Goal: Check status: Check status

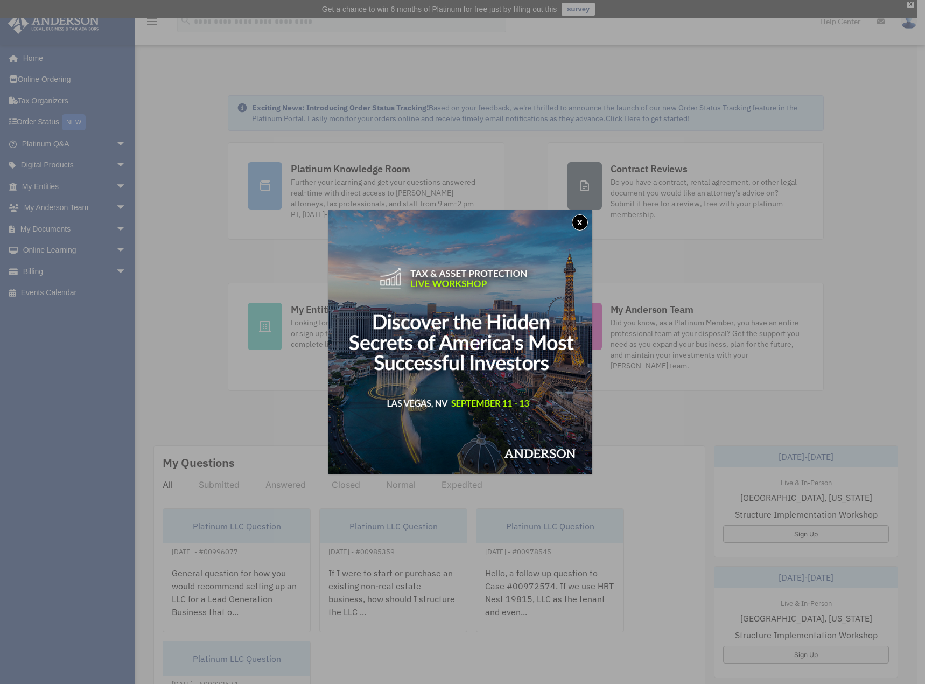
click at [585, 222] on button "x" at bounding box center [580, 222] width 16 height 16
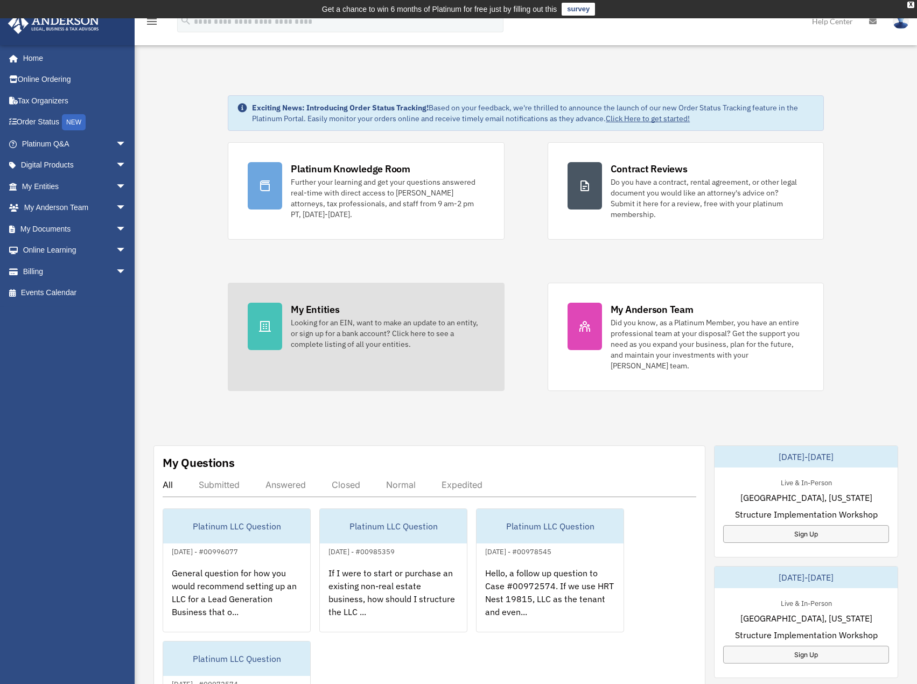
click at [353, 334] on div "Looking for an EIN, want to make an update to an entity, or sign up for a bank …" at bounding box center [387, 333] width 193 height 32
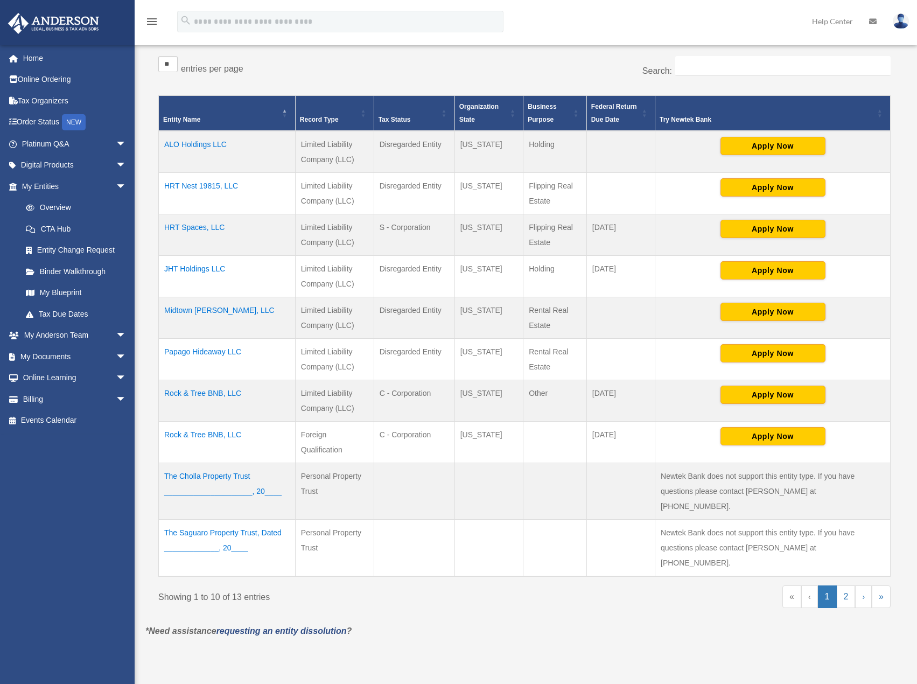
scroll to position [215, 0]
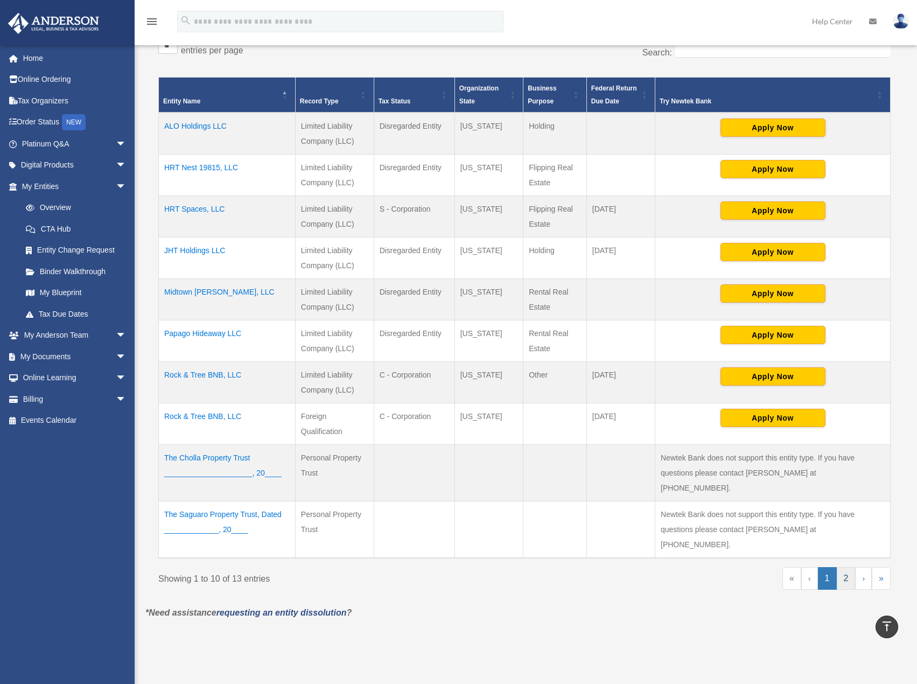
click at [839, 567] on link "2" at bounding box center [845, 578] width 19 height 23
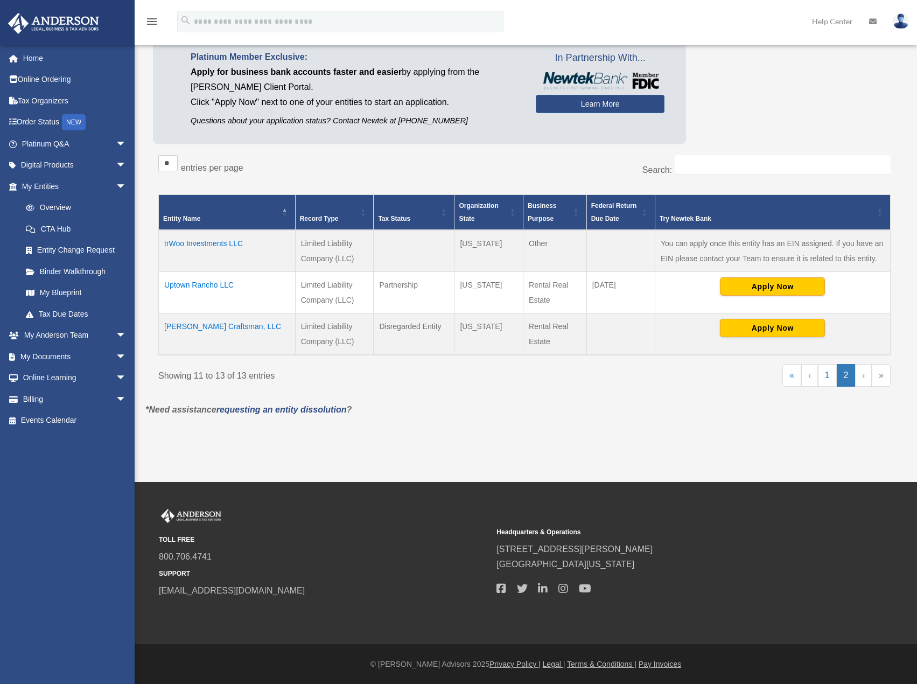
click at [199, 283] on td "Uptown Rancho LLC" at bounding box center [227, 292] width 137 height 41
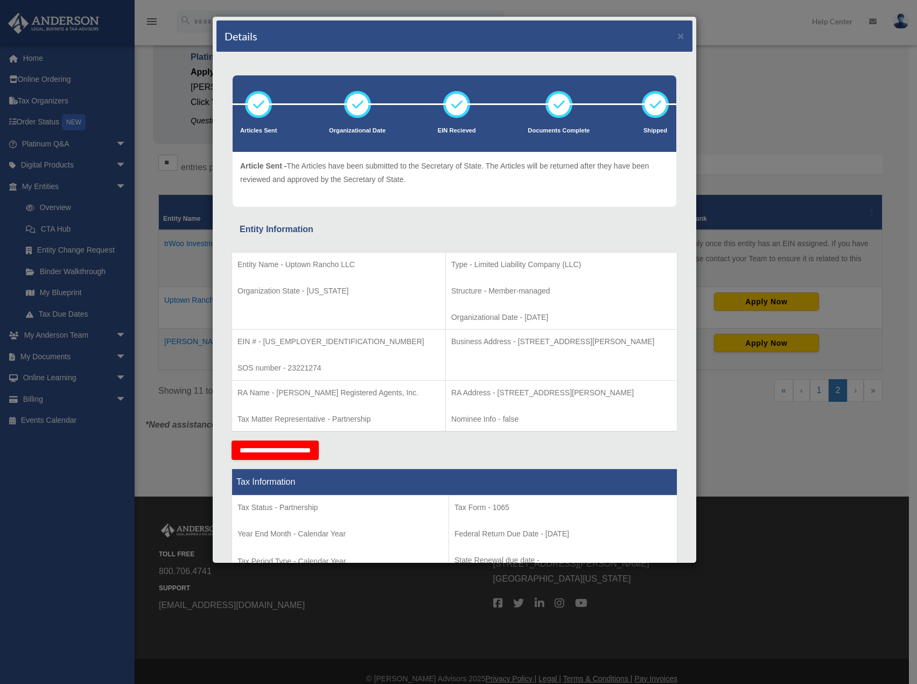
click at [185, 449] on div "Details × Articles Sent Organizational Date" at bounding box center [458, 342] width 917 height 684
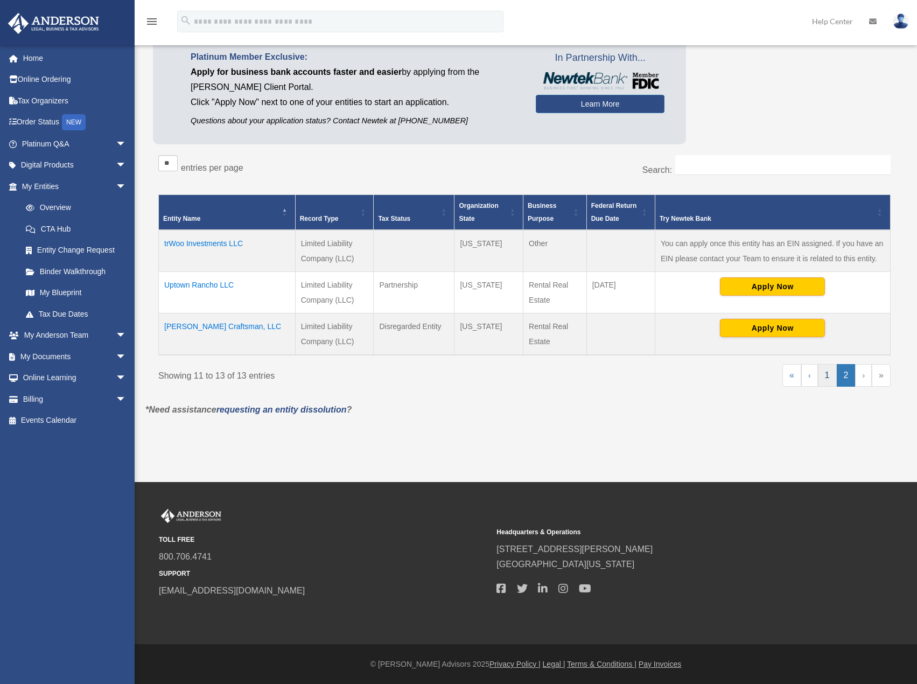
click at [830, 377] on link "1" at bounding box center [827, 375] width 19 height 23
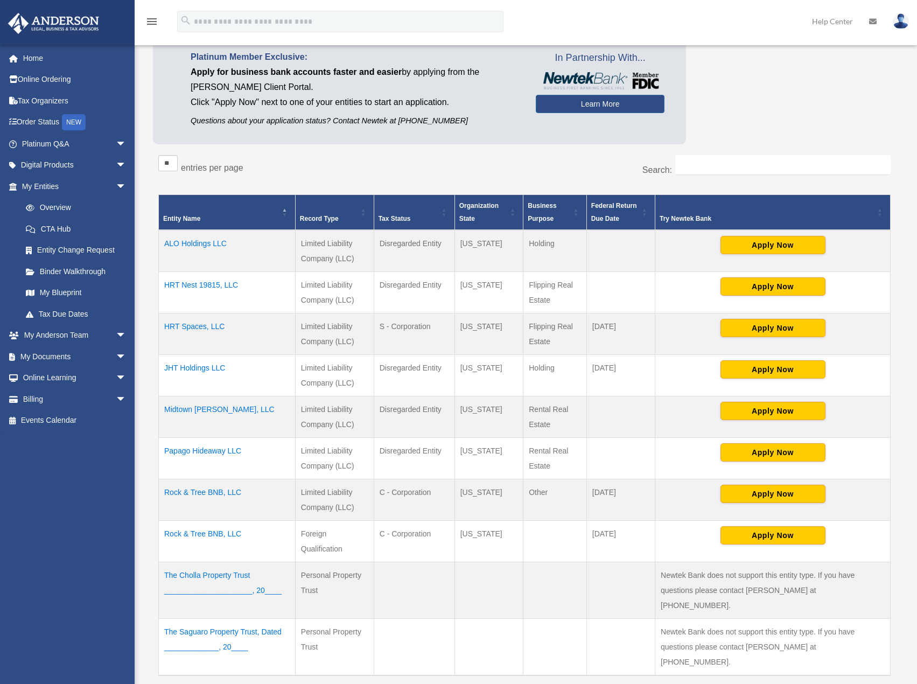
click at [196, 491] on td "Rock & Tree BNB, LLC" at bounding box center [227, 499] width 137 height 41
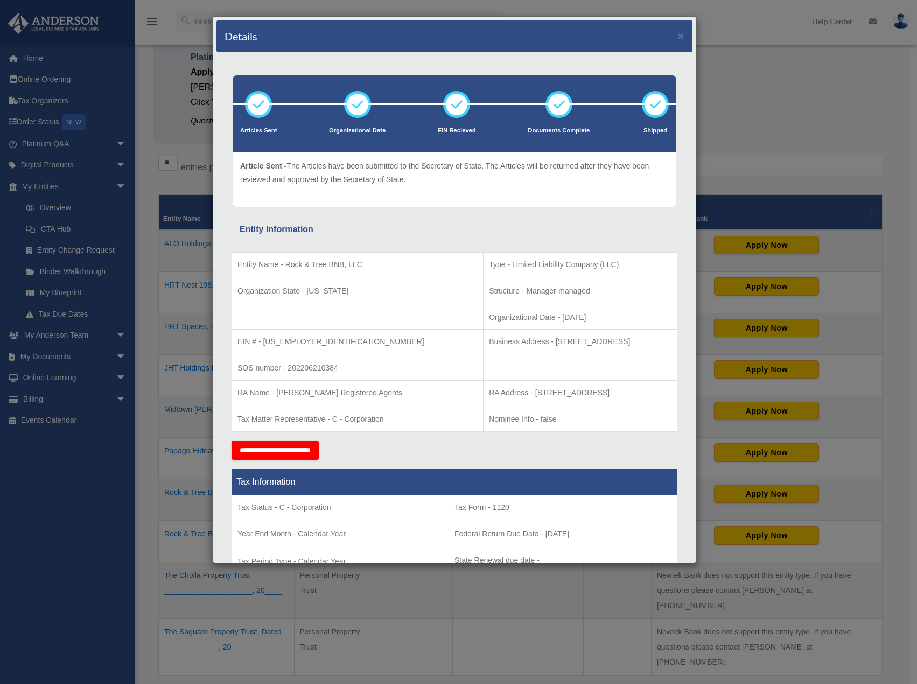
click at [157, 369] on div "Details × Articles Sent Organizational Date" at bounding box center [458, 342] width 917 height 684
